Goal: Transaction & Acquisition: Purchase product/service

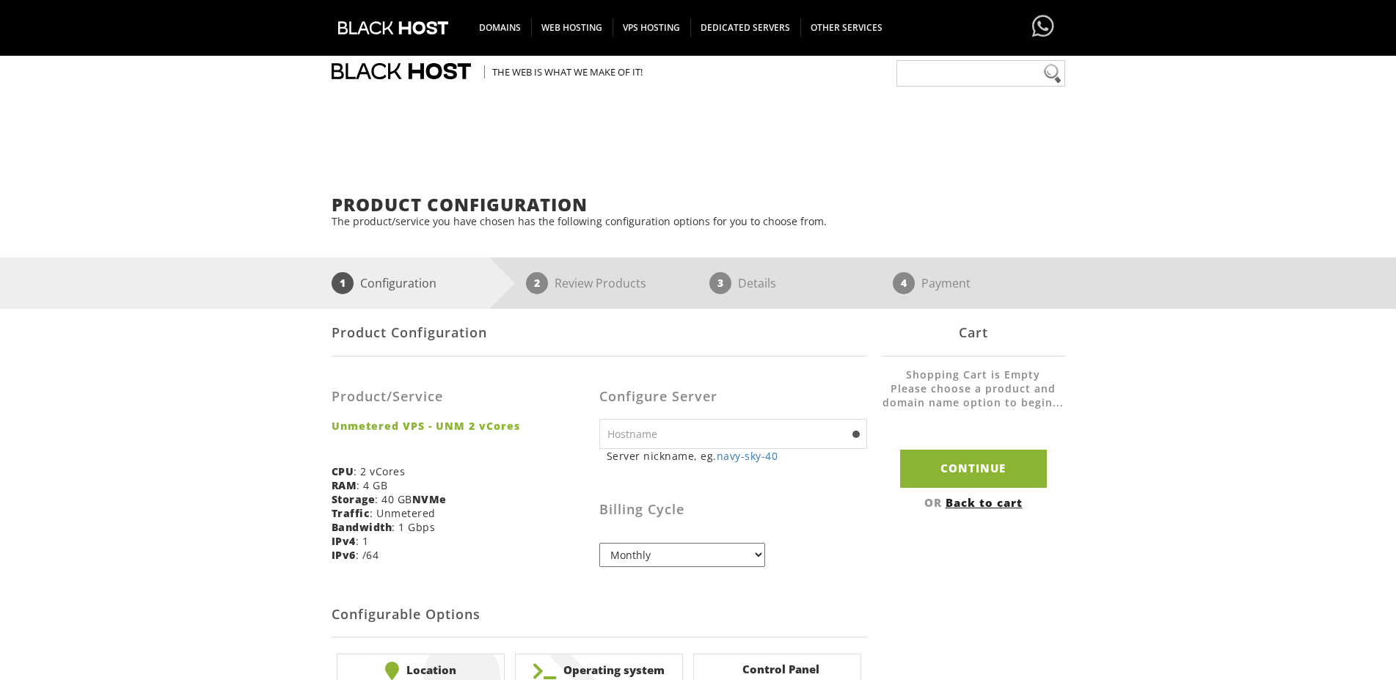
scroll to position [150, 0]
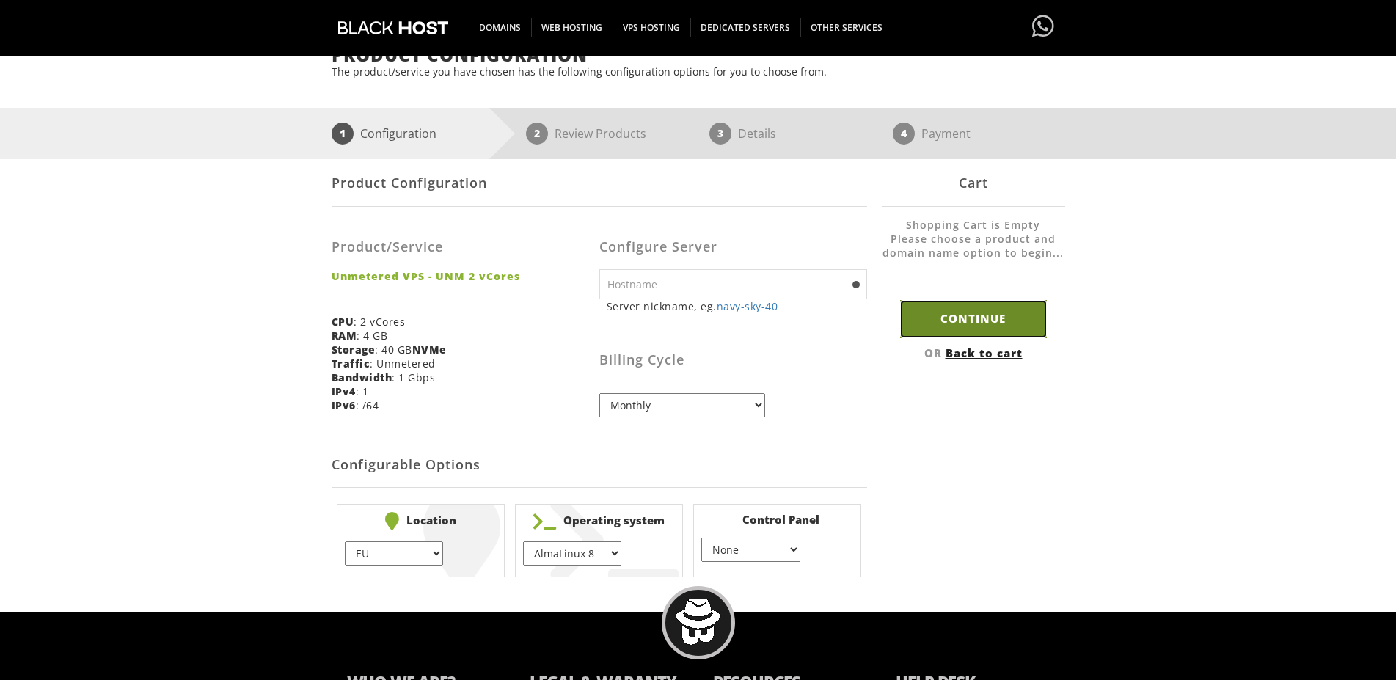
click at [967, 310] on input "Continue" at bounding box center [973, 318] width 147 height 37
type input "navy-sky-40"
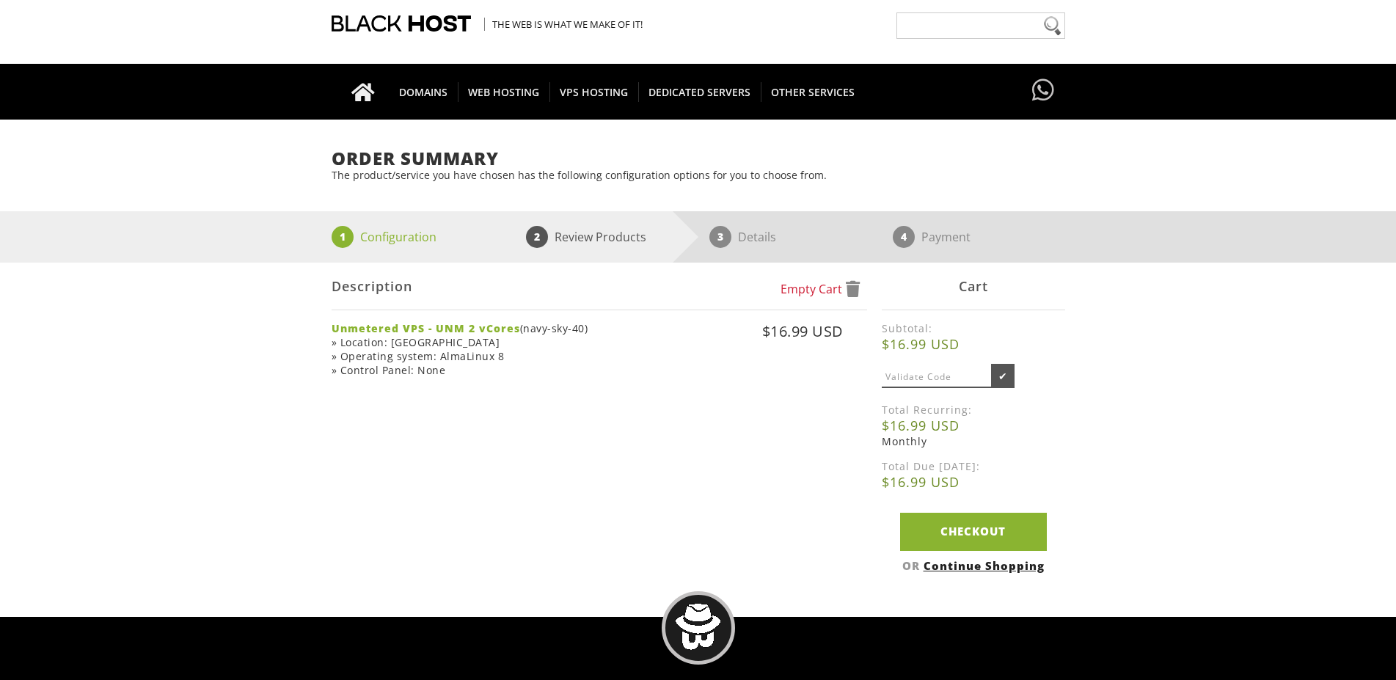
scroll to position [75, 0]
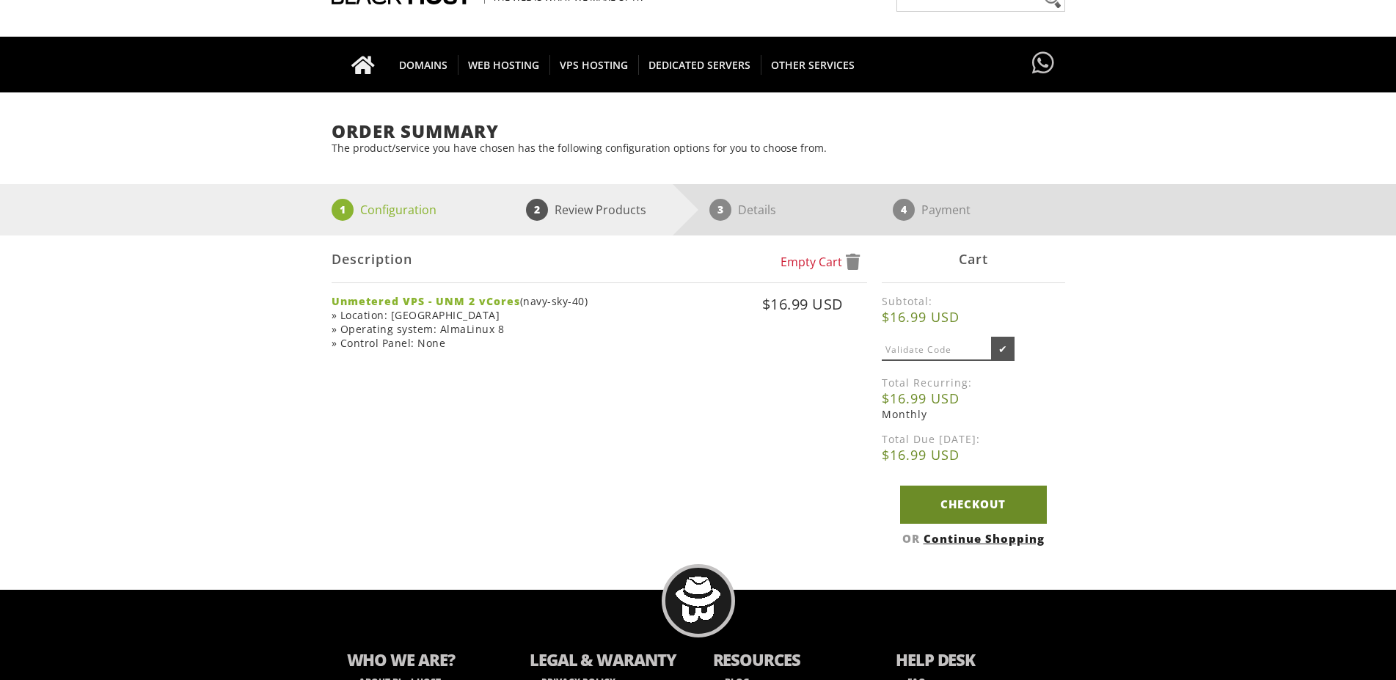
click at [998, 510] on link "Checkout" at bounding box center [973, 504] width 147 height 37
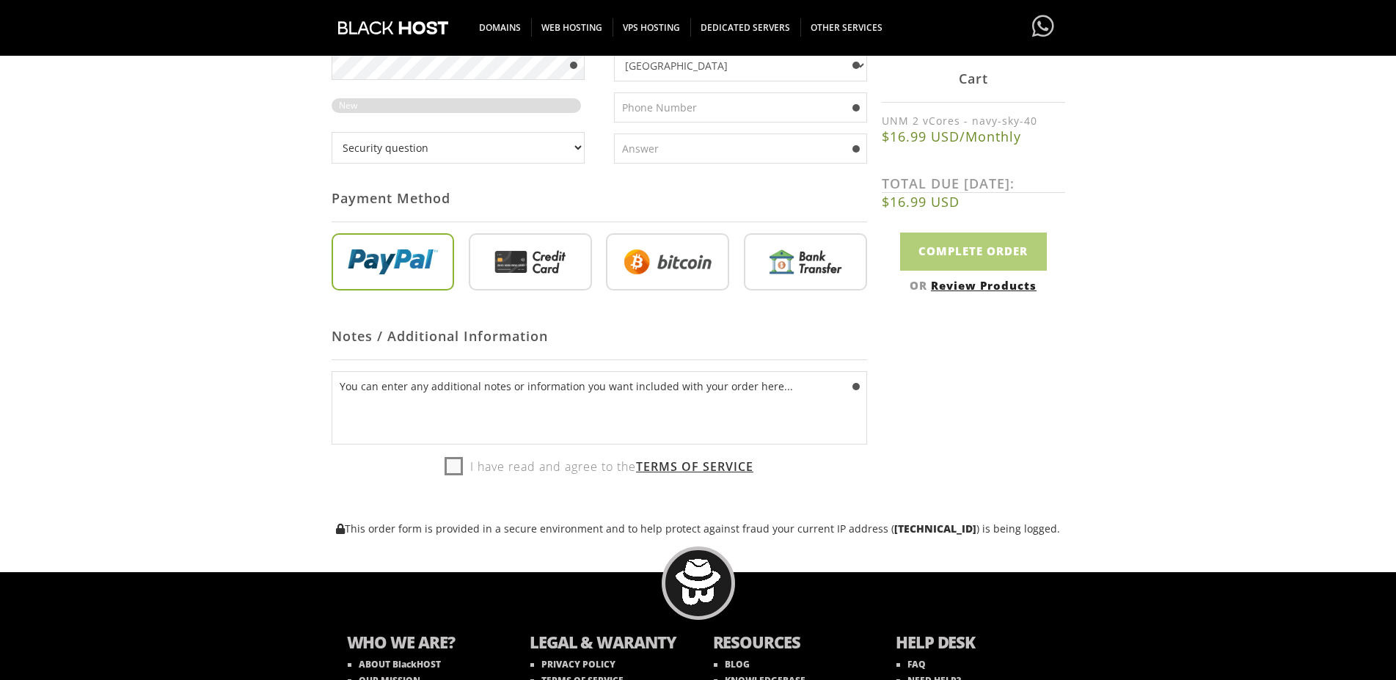
scroll to position [150, 0]
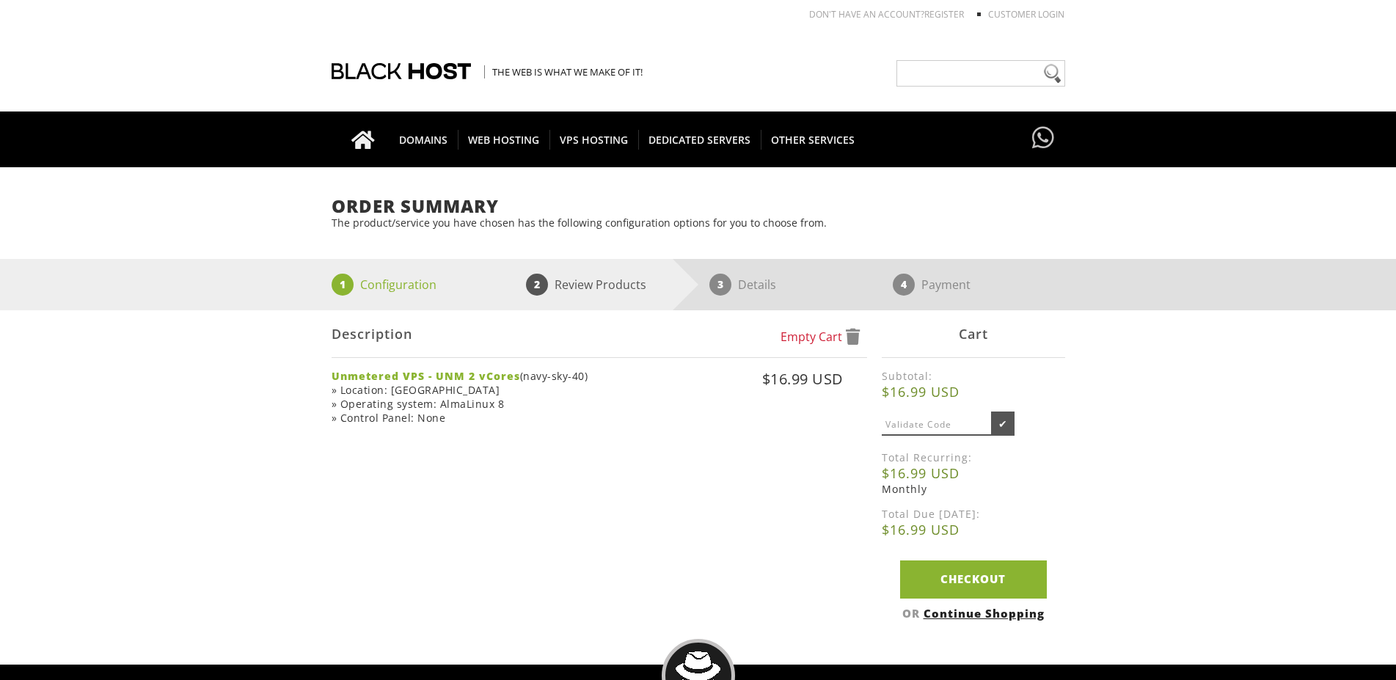
scroll to position [75, 0]
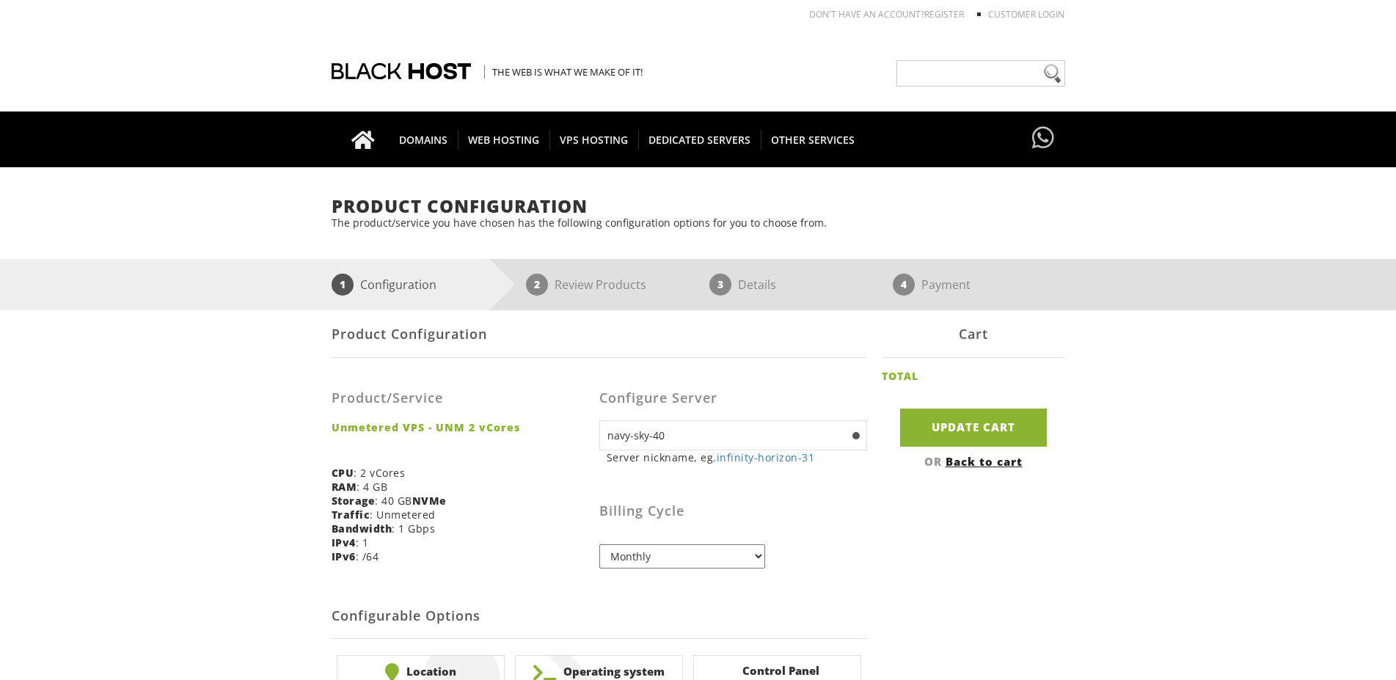
scroll to position [150, 0]
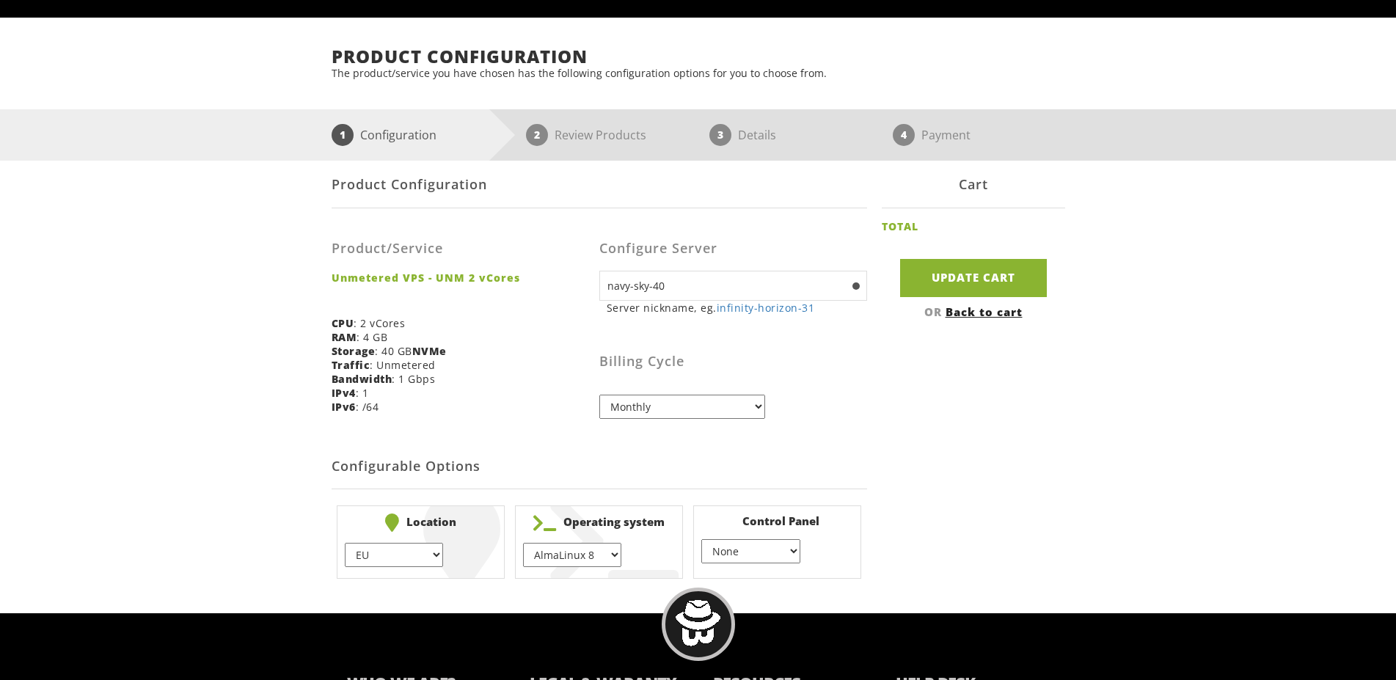
click at [670, 293] on input "navy-sky-40" at bounding box center [733, 286] width 268 height 30
click at [523, 543] on select "AlmaLinux 8 } AlmaLinux 9 } AlmaLinux 10 } Rocky Linux 8 } Rocky Linux 9 } Cent…" at bounding box center [572, 555] width 98 height 24
